Goal: Information Seeking & Learning: Learn about a topic

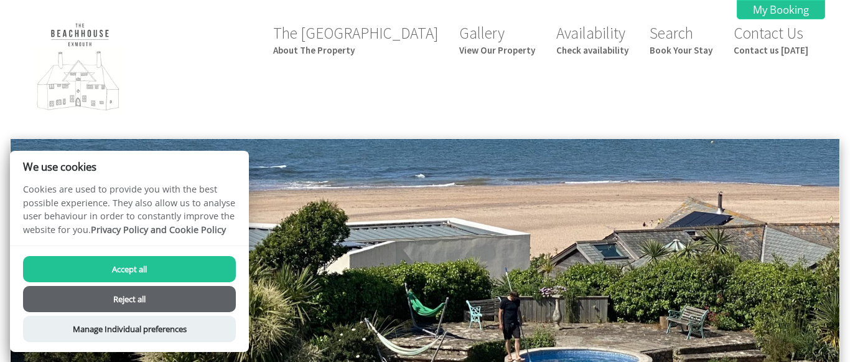
click at [125, 260] on button "Accept all" at bounding box center [129, 269] width 213 height 26
checkbox input "true"
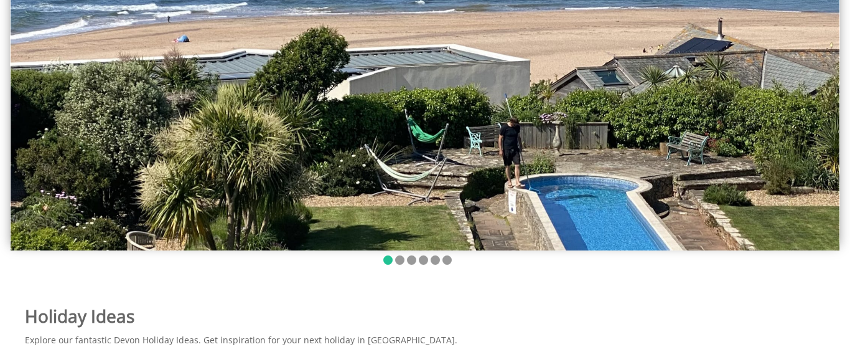
scroll to position [131, 0]
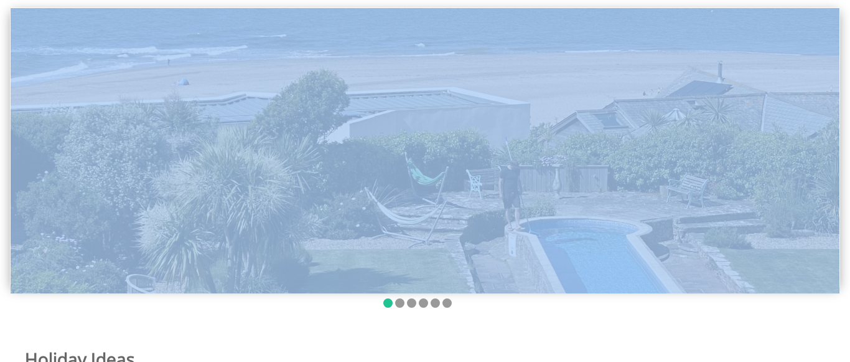
drag, startPoint x: 841, startPoint y: 93, endPoint x: 835, endPoint y: 103, distance: 11.7
click at [835, 134] on div at bounding box center [425, 158] width 850 height 303
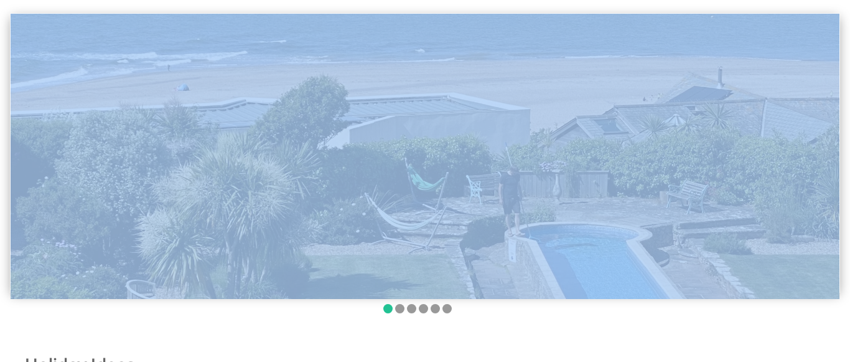
scroll to position [0, 0]
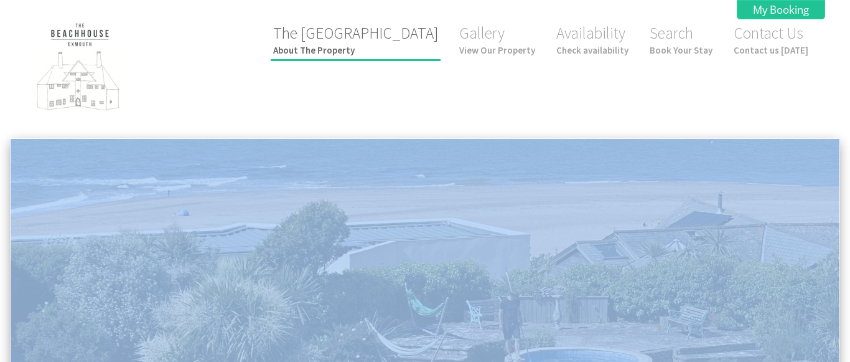
click at [373, 50] on small "About The Property" at bounding box center [355, 50] width 165 height 12
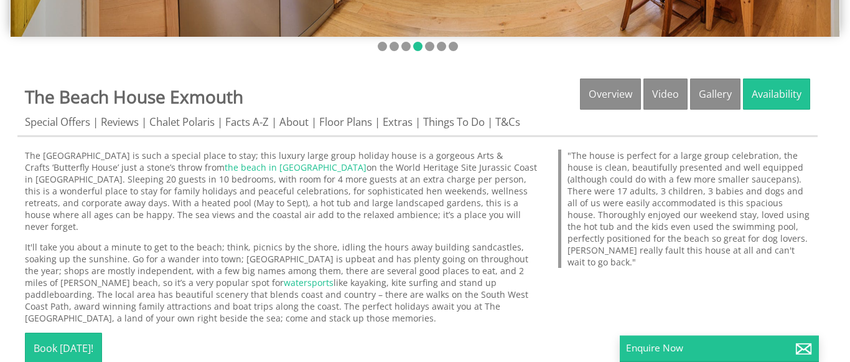
scroll to position [417, 0]
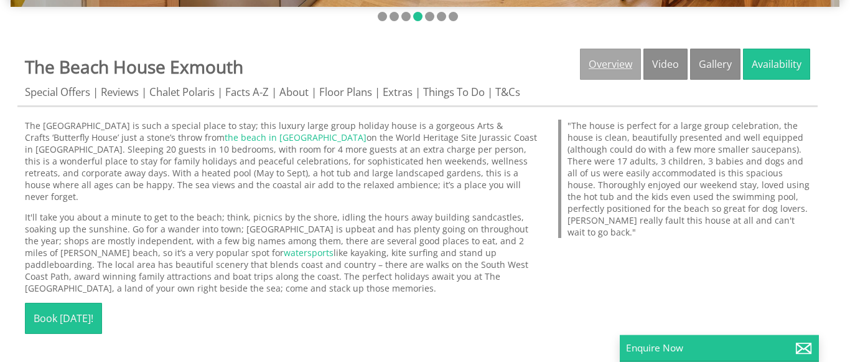
click at [615, 65] on link "Overview" at bounding box center [610, 64] width 61 height 31
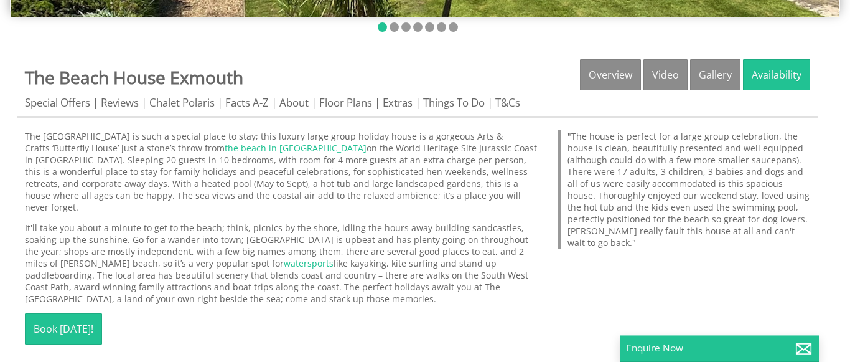
scroll to position [415, 0]
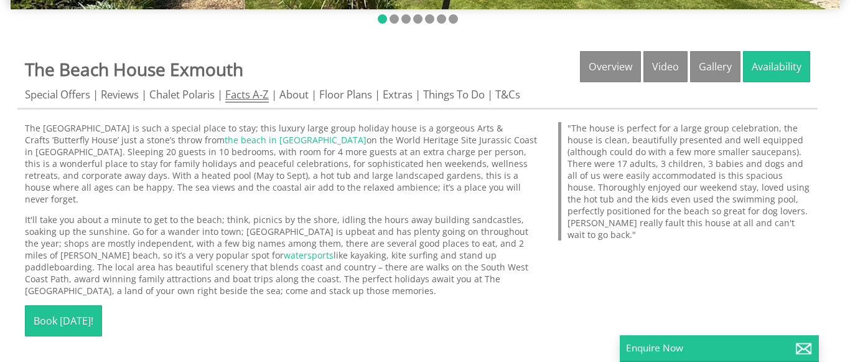
click at [250, 98] on link "Facts A-Z" at bounding box center [247, 95] width 44 height 16
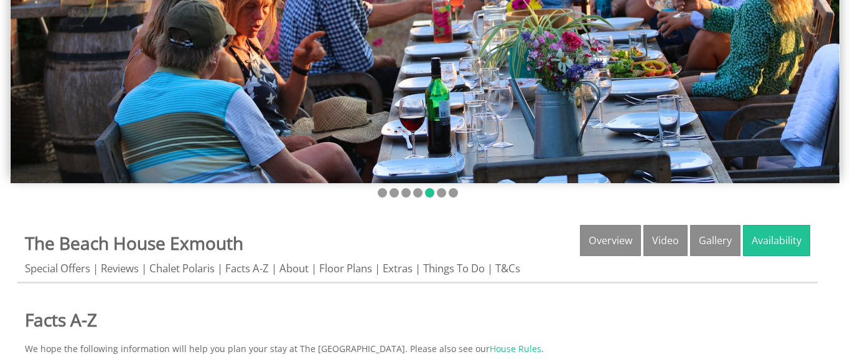
scroll to position [255, 0]
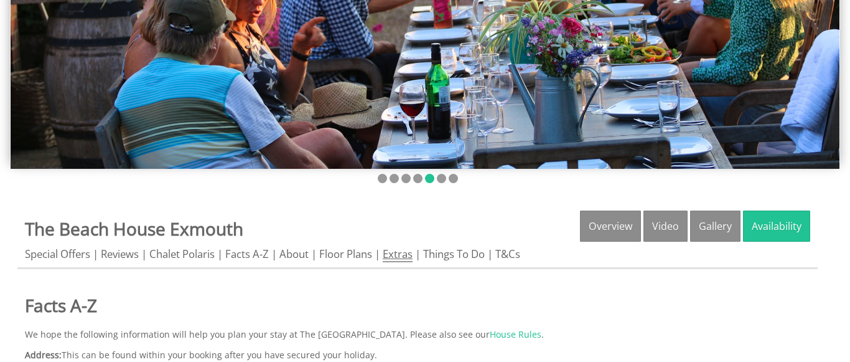
click at [401, 251] on link "Extras" at bounding box center [398, 255] width 30 height 16
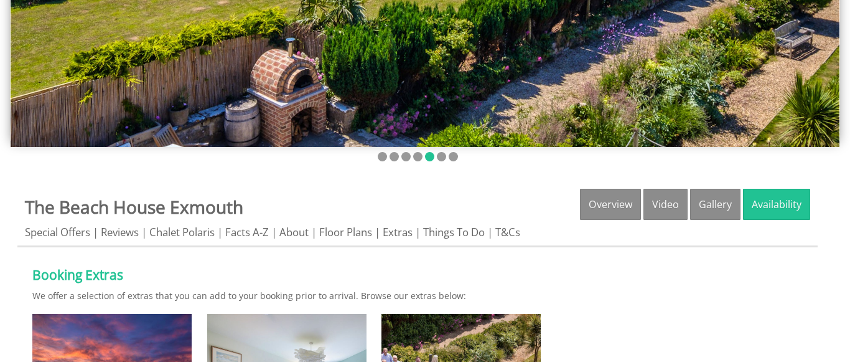
scroll to position [258, 0]
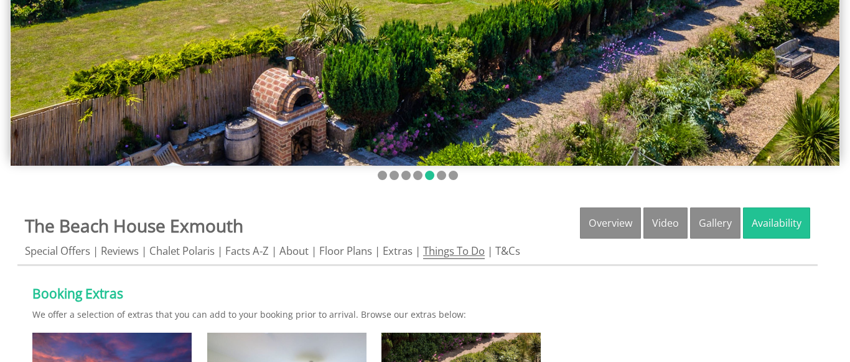
click at [471, 253] on link "Things To Do" at bounding box center [454, 251] width 62 height 16
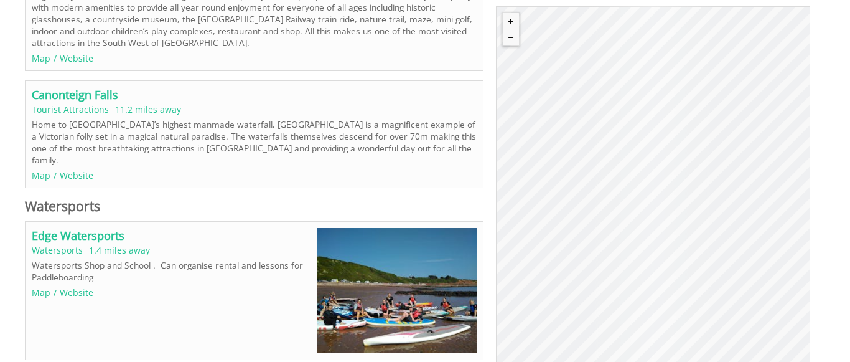
scroll to position [1976, 0]
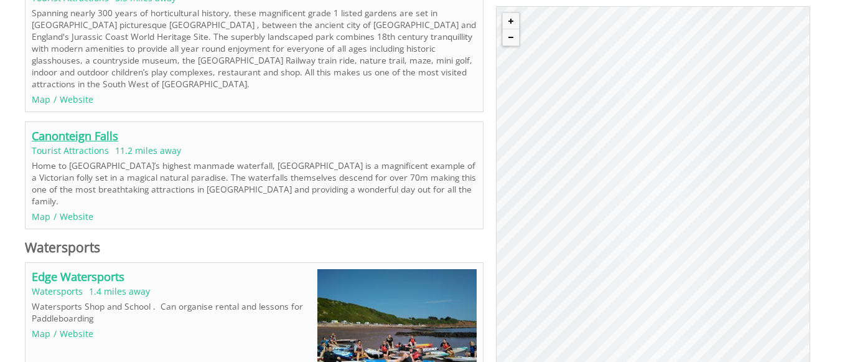
click at [72, 128] on link "Canonteign Falls" at bounding box center [75, 135] width 87 height 15
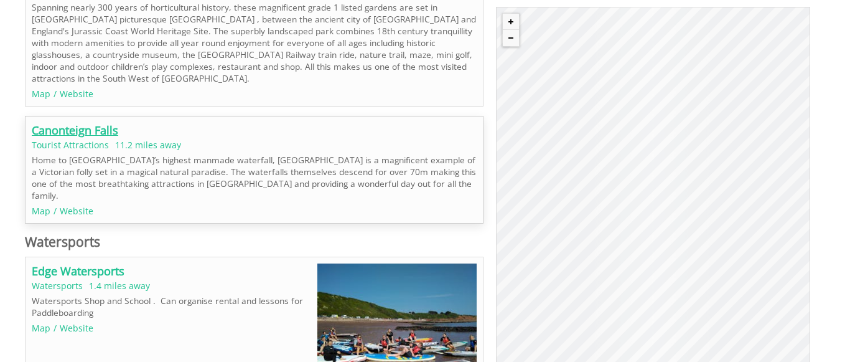
scroll to position [1982, 0]
drag, startPoint x: 665, startPoint y: 215, endPoint x: 635, endPoint y: 220, distance: 30.3
click at [635, 220] on div "© MapTiler © OpenStreetMap contributors Canonteign Falls" at bounding box center [653, 208] width 314 height 405
click at [74, 204] on link "Website" at bounding box center [77, 210] width 34 height 12
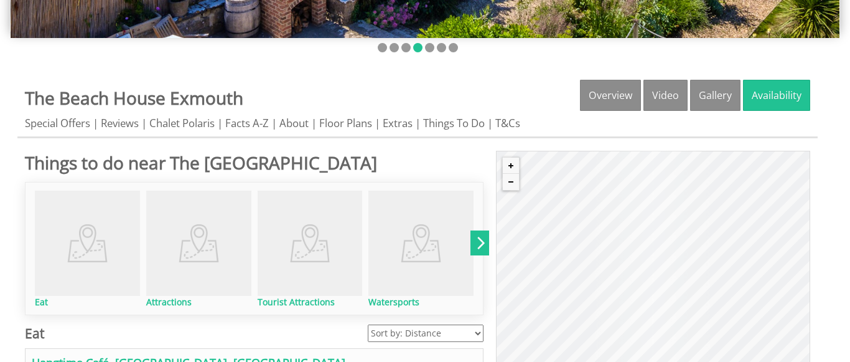
scroll to position [407, 0]
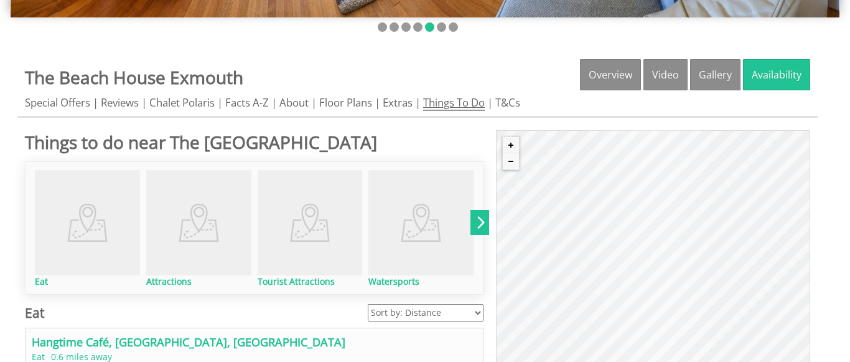
click at [451, 101] on link "Things To Do" at bounding box center [454, 103] width 62 height 16
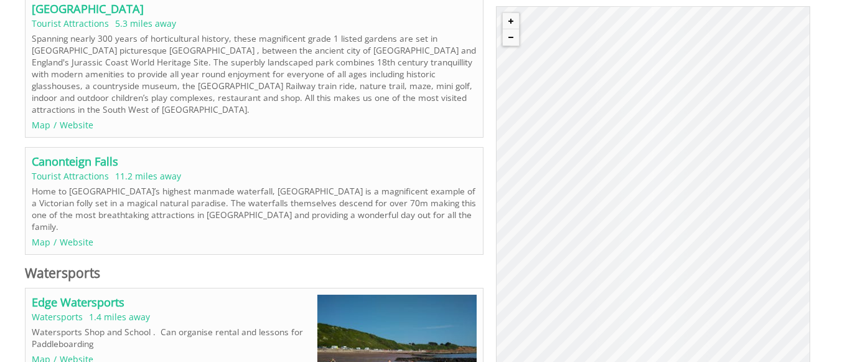
scroll to position [1960, 0]
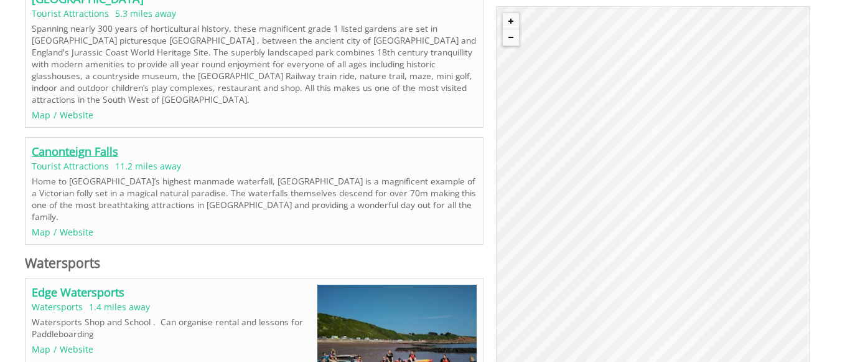
click at [93, 144] on link "Canonteign Falls" at bounding box center [75, 151] width 87 height 15
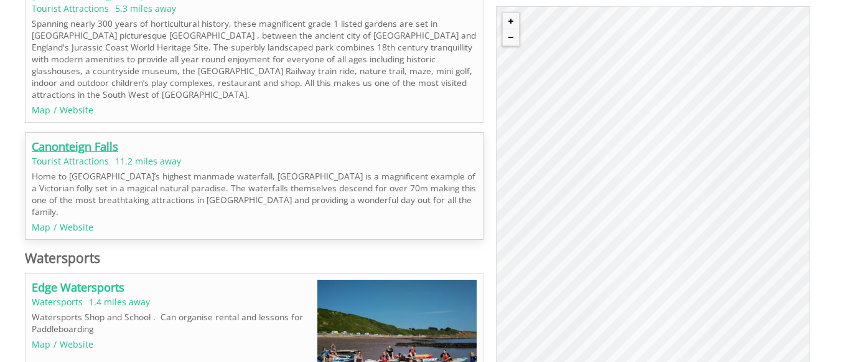
scroll to position [1967, 0]
drag, startPoint x: 679, startPoint y: 226, endPoint x: 624, endPoint y: 222, distance: 54.9
click at [624, 222] on div "© MapTiler © OpenStreetMap contributors Canonteign Falls" at bounding box center [653, 208] width 314 height 405
drag, startPoint x: 649, startPoint y: 183, endPoint x: 633, endPoint y: 220, distance: 40.5
click at [637, 227] on div "© MapTiler © OpenStreetMap contributors Canonteign Falls" at bounding box center [653, 208] width 314 height 405
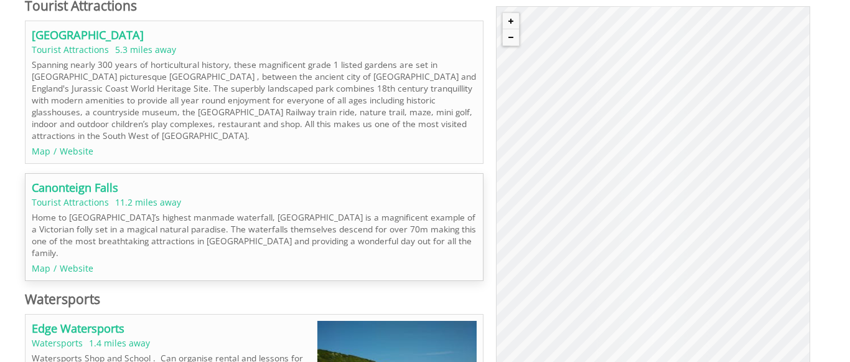
scroll to position [1930, 0]
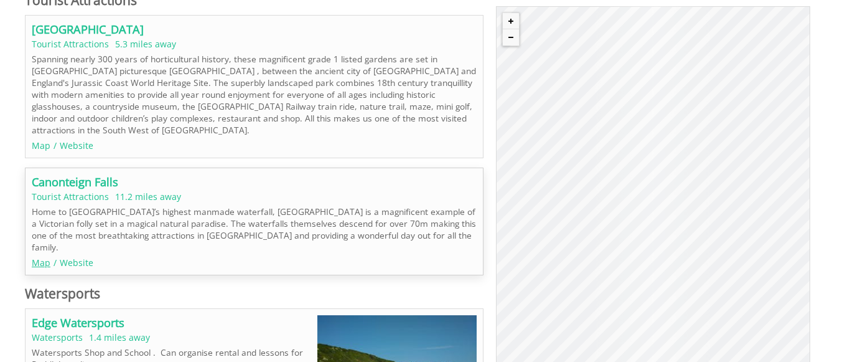
click at [46, 256] on link "Map" at bounding box center [41, 262] width 19 height 12
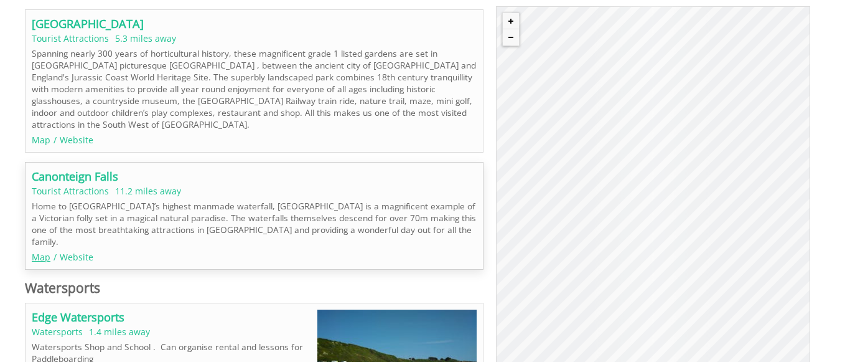
scroll to position [1936, 0]
click at [39, 250] on link "Map" at bounding box center [41, 256] width 19 height 12
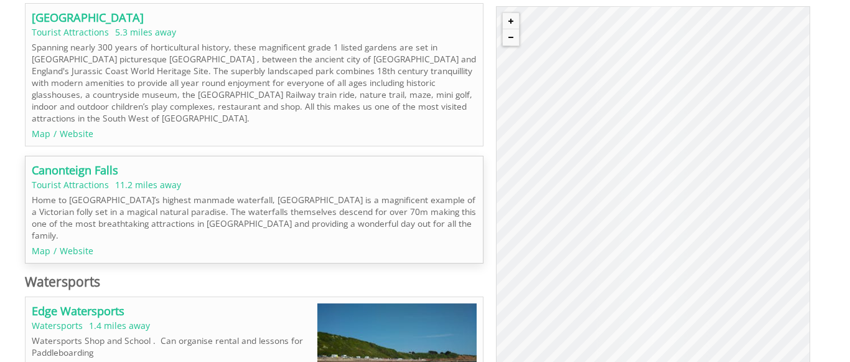
scroll to position [1942, 0]
click at [511, 40] on button "Zoom out" at bounding box center [511, 37] width 16 height 16
click at [512, 20] on button "Zoom in" at bounding box center [511, 21] width 16 height 16
click at [508, 25] on button "Zoom in" at bounding box center [511, 21] width 16 height 16
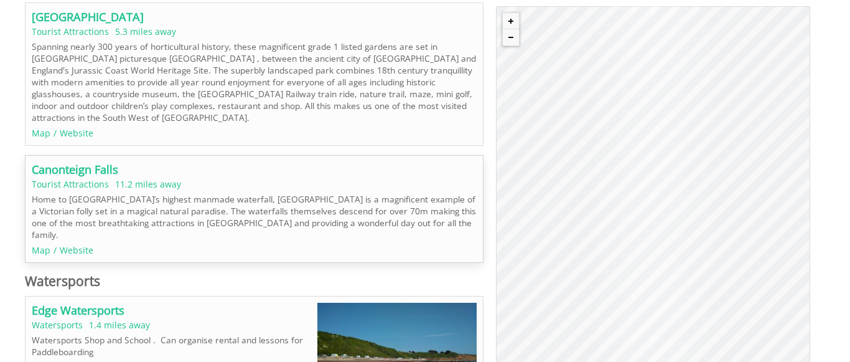
drag, startPoint x: 714, startPoint y: 160, endPoint x: 608, endPoint y: 148, distance: 107.1
click at [539, 141] on div "© MapTiler © OpenStreetMap contributors Canonteign Falls" at bounding box center [653, 208] width 314 height 405
drag, startPoint x: 705, startPoint y: 146, endPoint x: 709, endPoint y: 113, distance: 33.2
click at [606, 99] on div "© MapTiler © OpenStreetMap contributors Canonteign Falls" at bounding box center [653, 208] width 314 height 405
drag, startPoint x: 599, startPoint y: 78, endPoint x: 633, endPoint y: 122, distance: 55.5
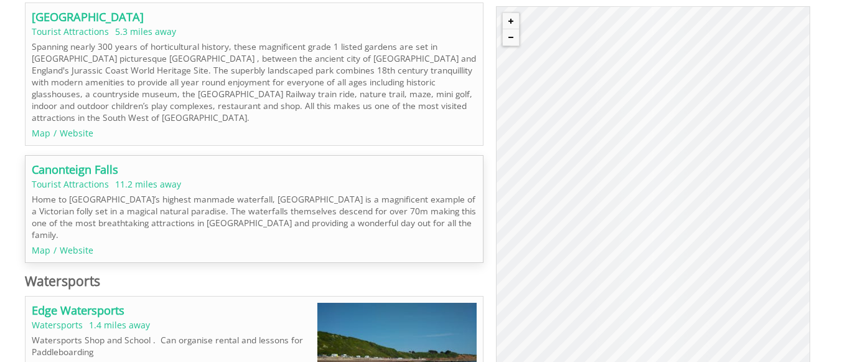
click at [632, 114] on div "© MapTiler © OpenStreetMap contributors Canonteign Falls" at bounding box center [653, 208] width 314 height 405
drag, startPoint x: 687, startPoint y: 200, endPoint x: 616, endPoint y: 210, distance: 71.7
click at [604, 201] on div "© MapTiler © OpenStreetMap contributors Canonteign Falls" at bounding box center [653, 208] width 314 height 405
click at [223, 193] on p "Home to England’s highest manmade waterfall, Canonteign Falls is a magnificent …" at bounding box center [254, 216] width 445 height 47
drag, startPoint x: 220, startPoint y: 171, endPoint x: 287, endPoint y: 171, distance: 67.2
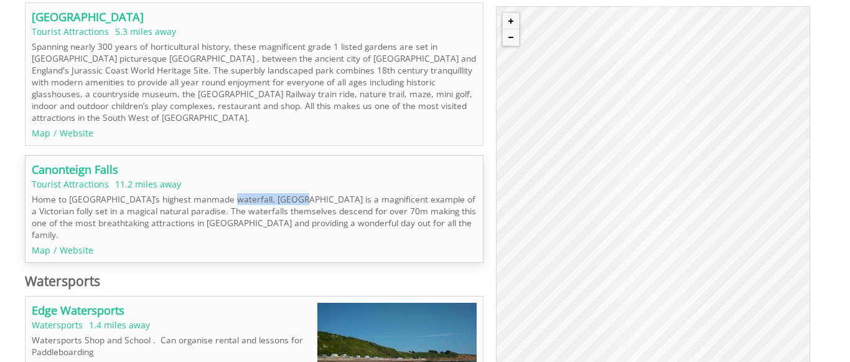
click at [287, 193] on p "Home to England’s highest manmade waterfall, Canonteign Falls is a magnificent …" at bounding box center [254, 216] width 445 height 47
copy p "Canonteign Falls"
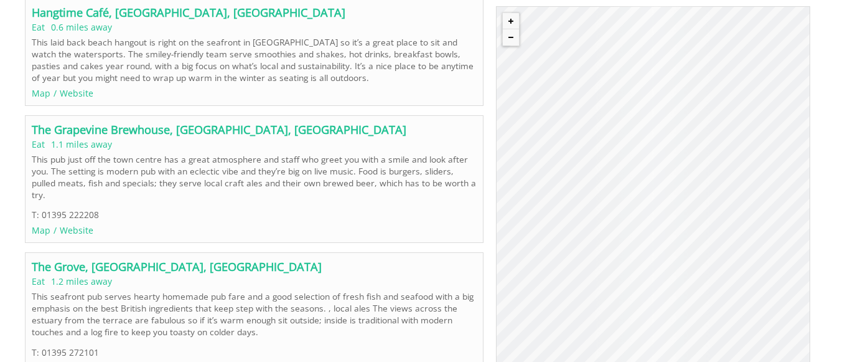
scroll to position [705, 0]
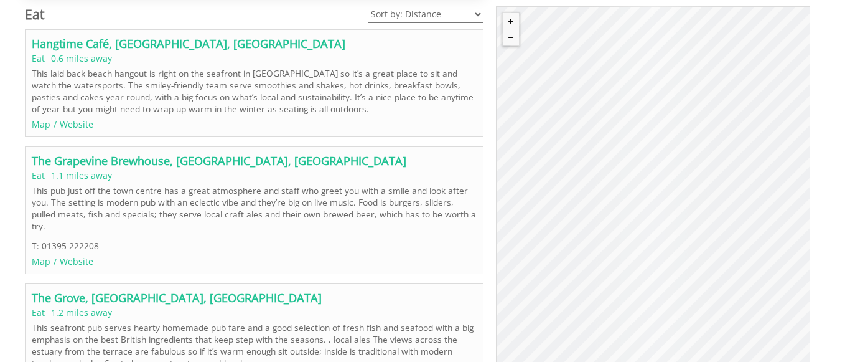
click at [74, 49] on link "Hangtime Café, Exmouth, Devon" at bounding box center [189, 43] width 314 height 15
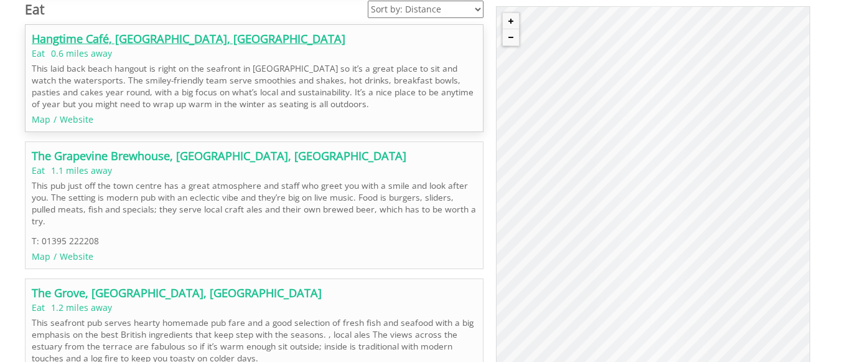
scroll to position [711, 0]
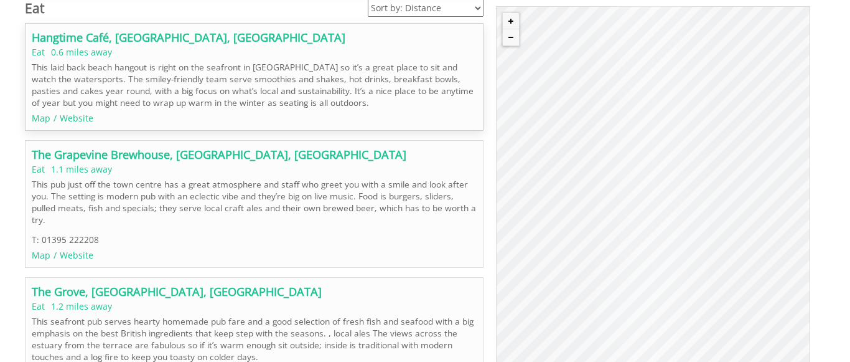
drag, startPoint x: 602, startPoint y: 172, endPoint x: 632, endPoint y: 171, distance: 29.9
click at [632, 171] on div "© MapTiler © OpenStreetMap contributors Hangtime Café, Exmouth, Devon" at bounding box center [653, 208] width 314 height 405
drag, startPoint x: 657, startPoint y: 155, endPoint x: 665, endPoint y: 155, distance: 8.7
click at [690, 155] on div "© MapTiler © OpenStreetMap contributors Hangtime Café, Exmouth, Devon" at bounding box center [653, 208] width 314 height 405
click at [512, 24] on button "Zoom in" at bounding box center [511, 21] width 16 height 16
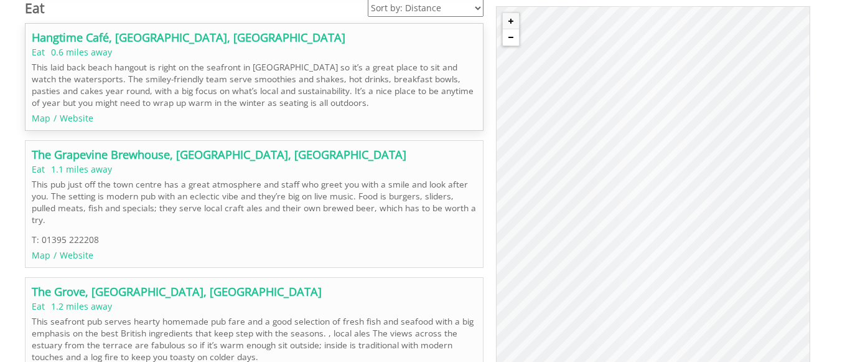
click at [514, 36] on button "Zoom out" at bounding box center [511, 37] width 16 height 16
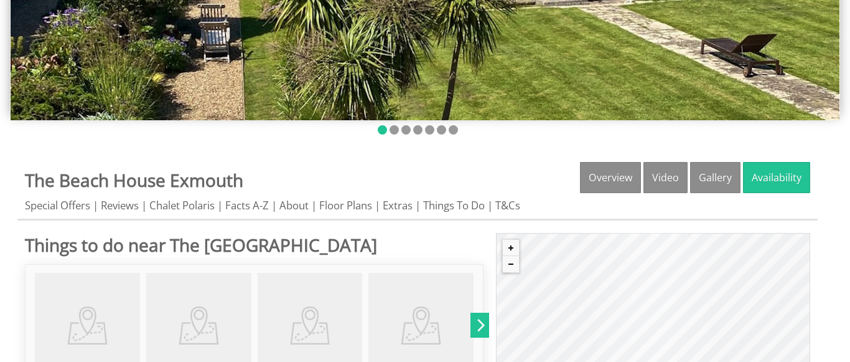
scroll to position [283, 0]
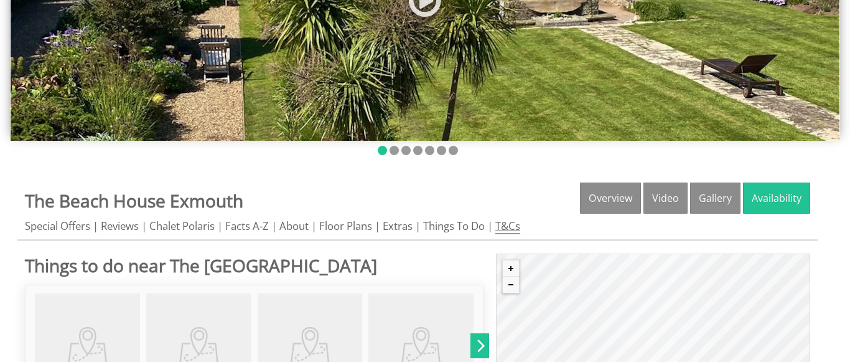
click at [512, 228] on link "T&Cs" at bounding box center [508, 227] width 25 height 16
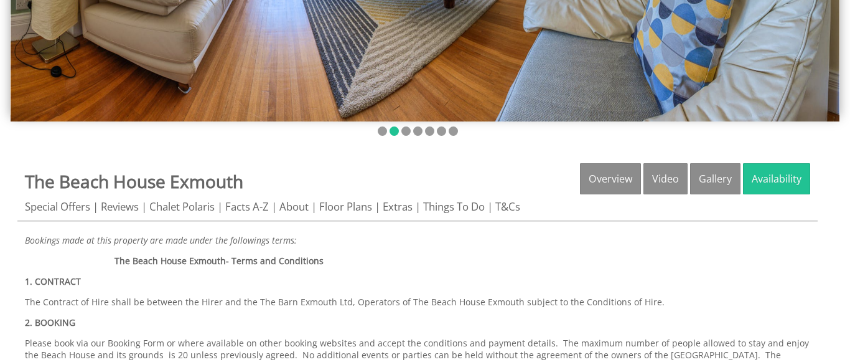
scroll to position [299, 0]
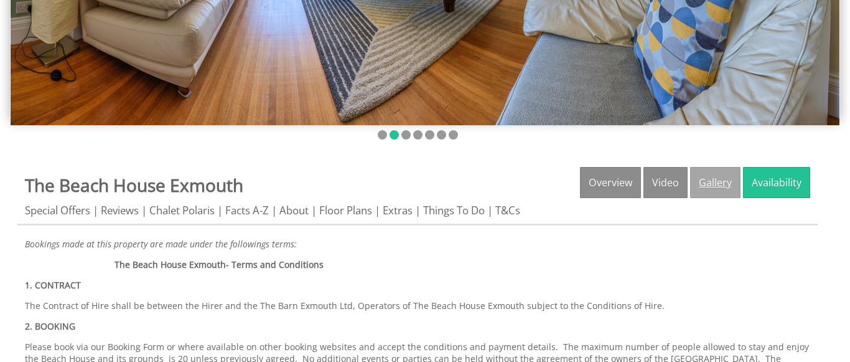
click at [726, 189] on link "Gallery" at bounding box center [715, 182] width 50 height 31
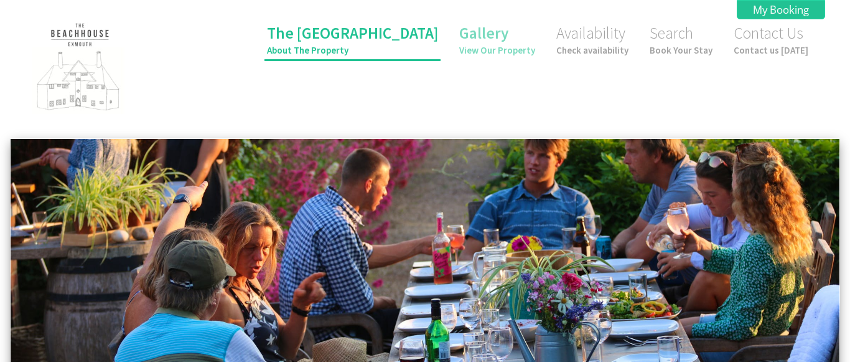
click at [381, 49] on small "About The Property" at bounding box center [352, 50] width 171 height 12
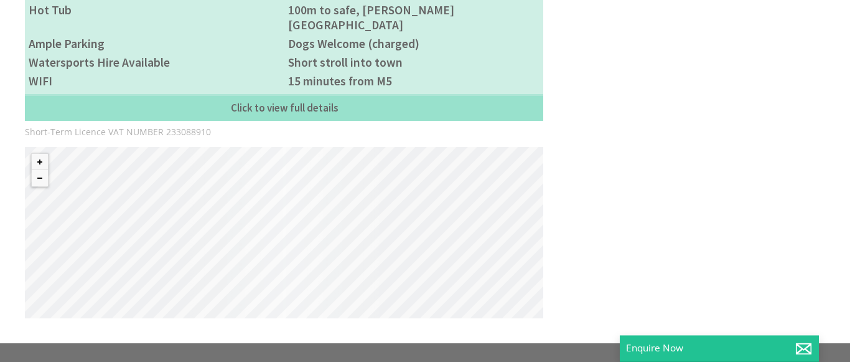
scroll to position [1064, 0]
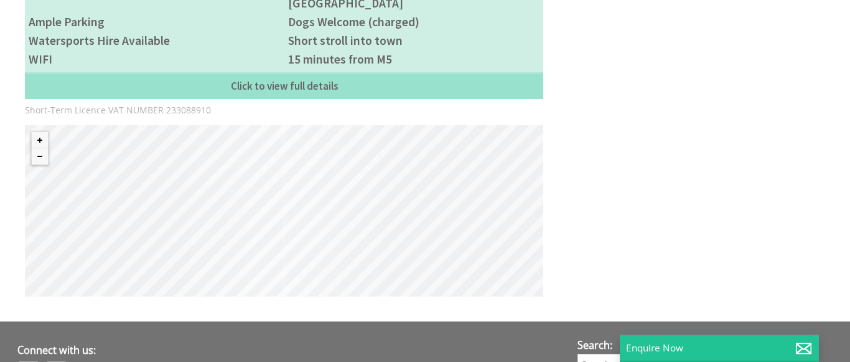
click at [281, 192] on div "© MapTiler © OpenStreetMap contributors" at bounding box center [284, 210] width 519 height 171
